Goal: Task Accomplishment & Management: Complete application form

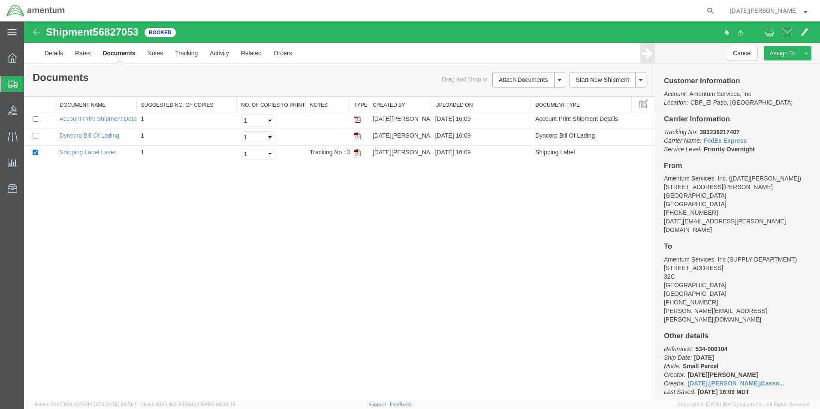
click at [0, 0] on span "Create from Template" at bounding box center [0, 0] width 0 height 0
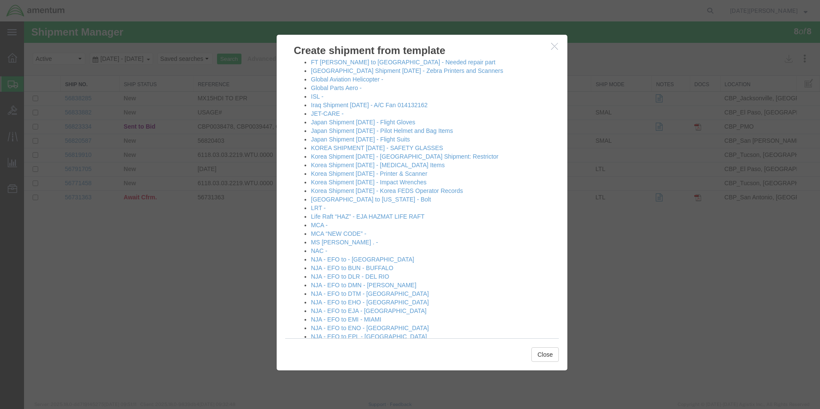
scroll to position [472, 0]
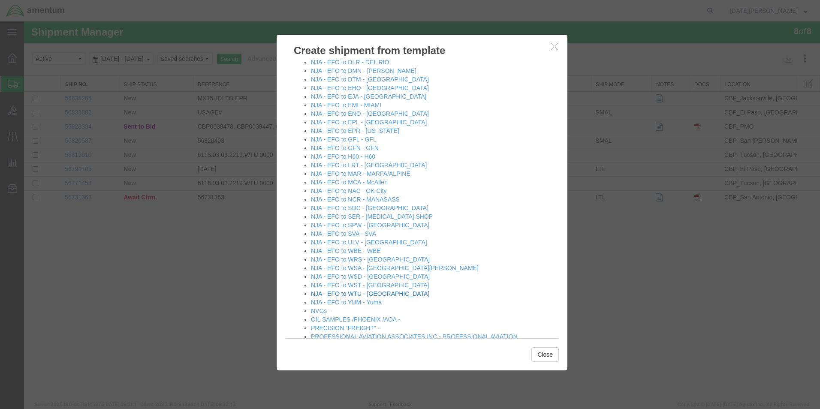
click at [374, 292] on link "NJA - EFO to WTU - [GEOGRAPHIC_DATA]" at bounding box center [370, 293] width 118 height 7
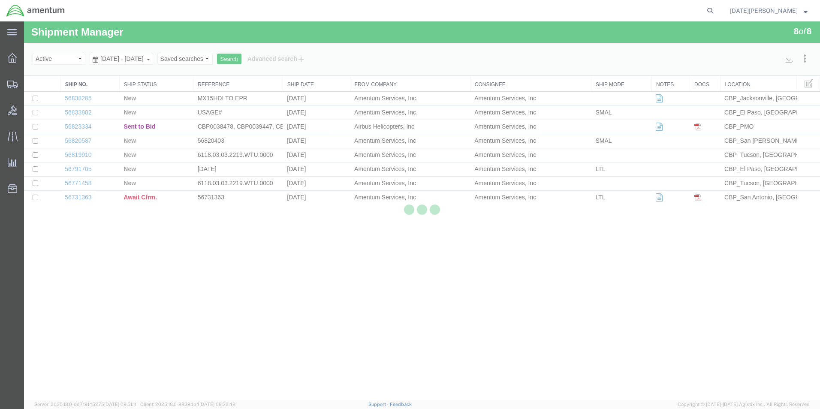
select select "49939"
select select "49949"
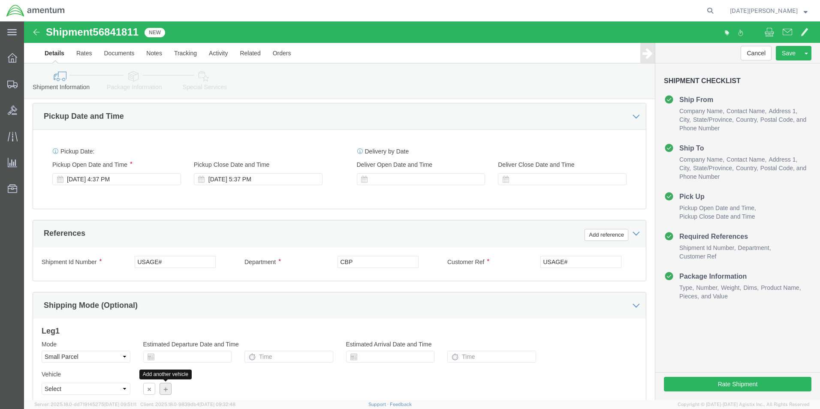
scroll to position [300, 0]
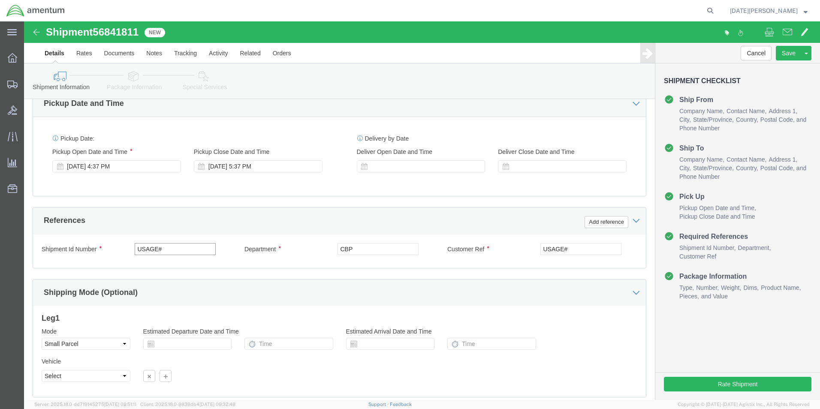
click input "USAGE#"
click input "USAGE# 537-0542 / 537-0"
click input "USAGE# 537-000542 / 537-0"
click input "537-000542 / 537-0"
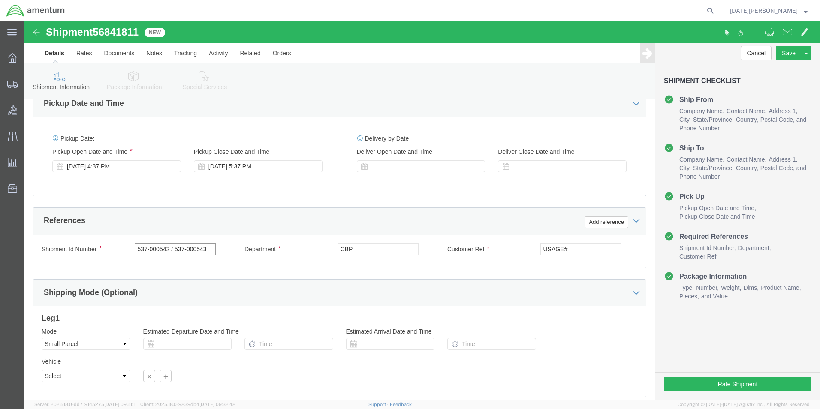
type input "537-000542 / 537-000543"
paste input "537-000542 / 537-000543"
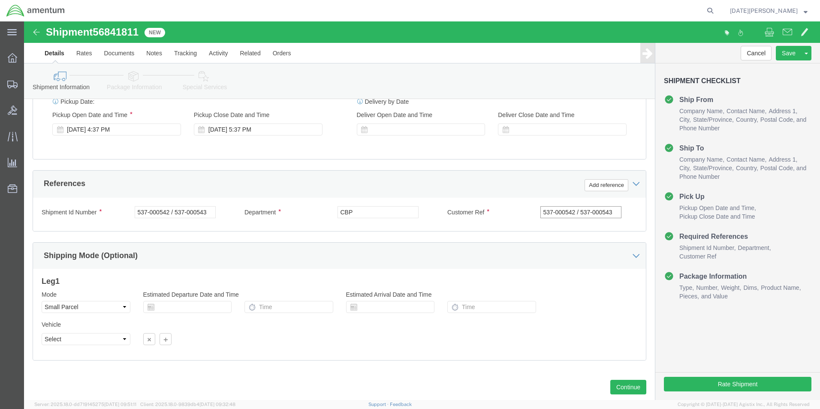
scroll to position [358, 0]
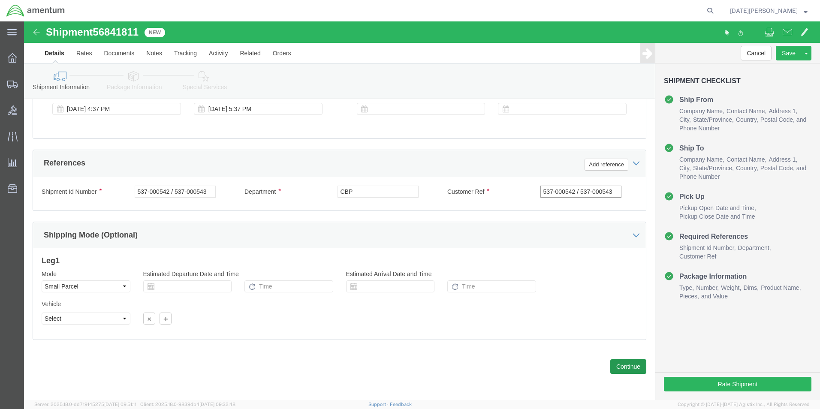
type input "537-000542 / 537-000543"
click button "Continue"
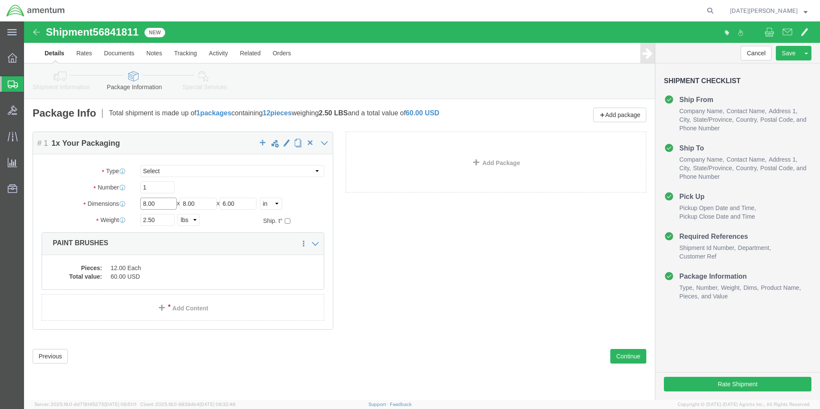
click input "8.00"
type input "8"
click input "text"
type input "31"
type input "7"
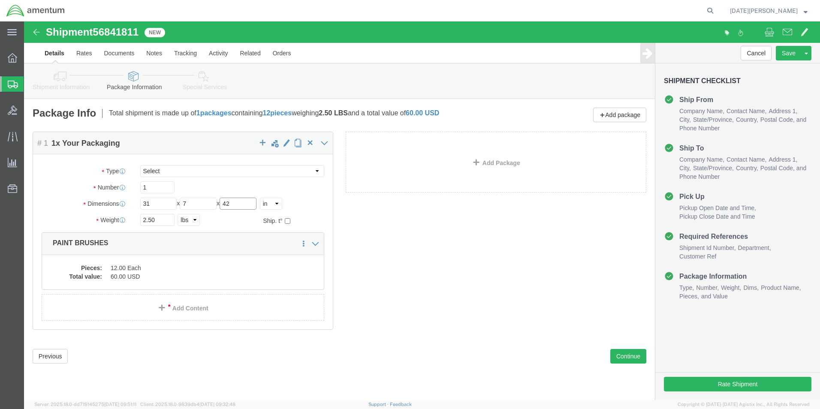
type input "42"
drag, startPoint x: 138, startPoint y: 203, endPoint x: 110, endPoint y: 206, distance: 28.0
click div "Package Type Select Bale(s) Basket(s) Bolt(s) Bottle(s) Buckets Bulk Bundle(s) …"
type input "15"
click dd "12.00 Each"
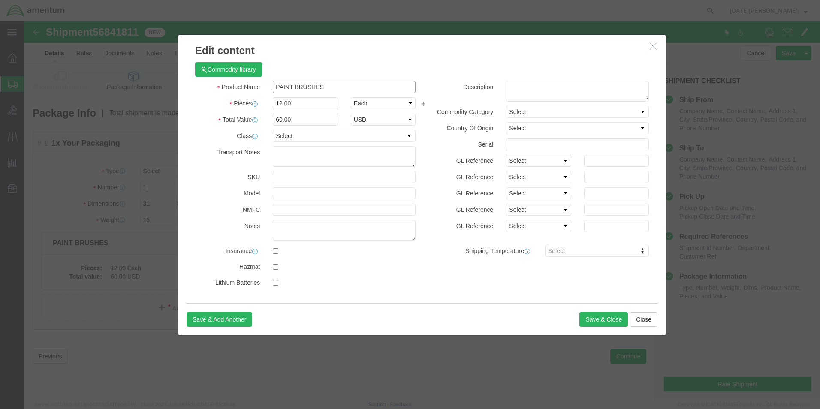
click input "PAINT BRUSHES"
type input "P"
type input "door seal"
type input "2"
type input "10"
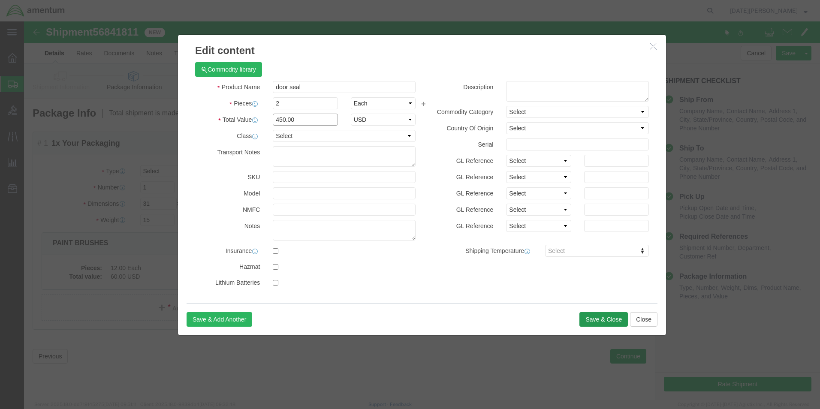
type input "450.00"
click button "Save & Close"
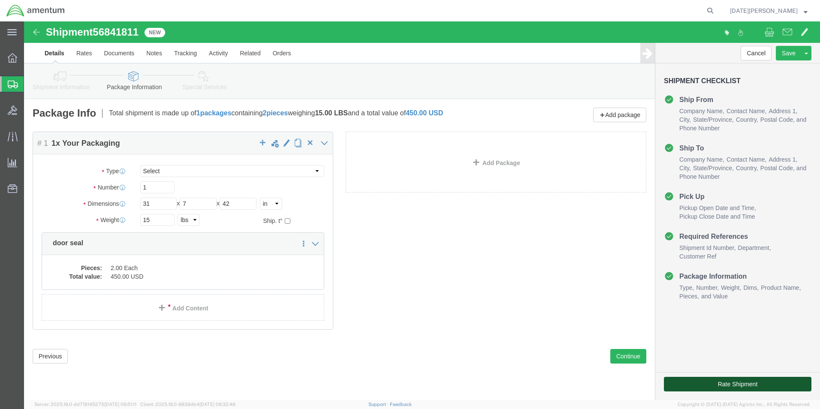
click button "Rate Shipment"
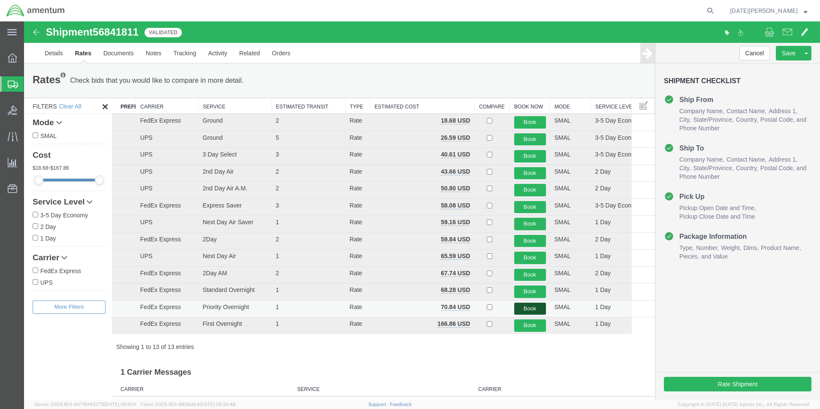
click at [522, 306] on button "Book" at bounding box center [530, 309] width 32 height 12
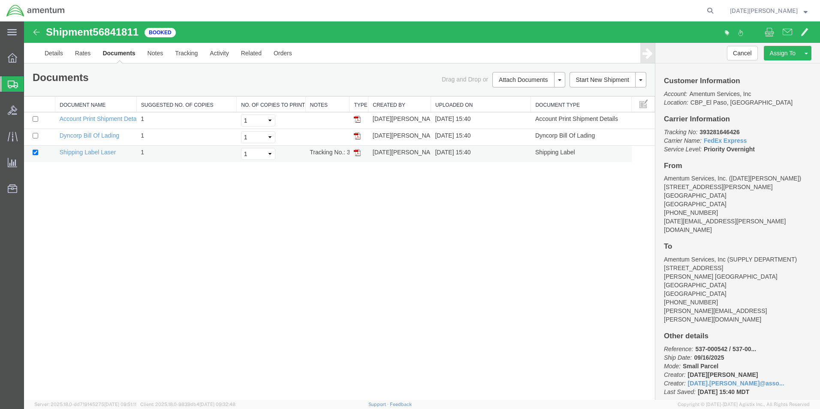
click at [358, 151] on img at bounding box center [357, 152] width 7 height 7
